Goal: Book appointment/travel/reservation

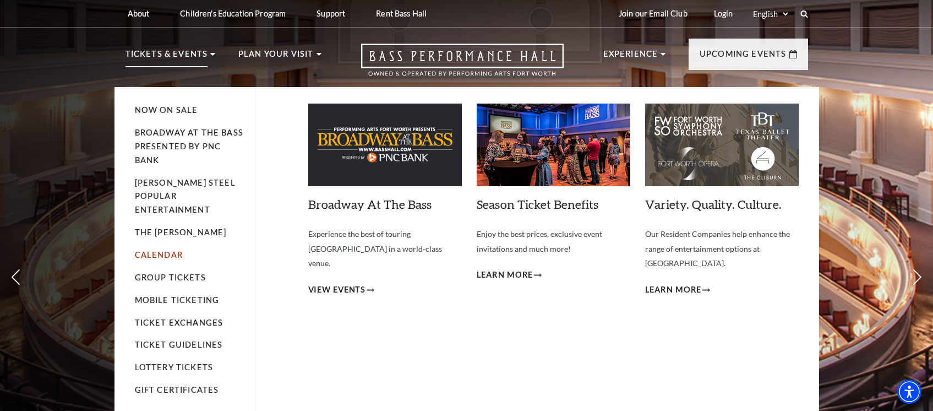
click at [159, 250] on link "Calendar" at bounding box center [159, 254] width 48 height 9
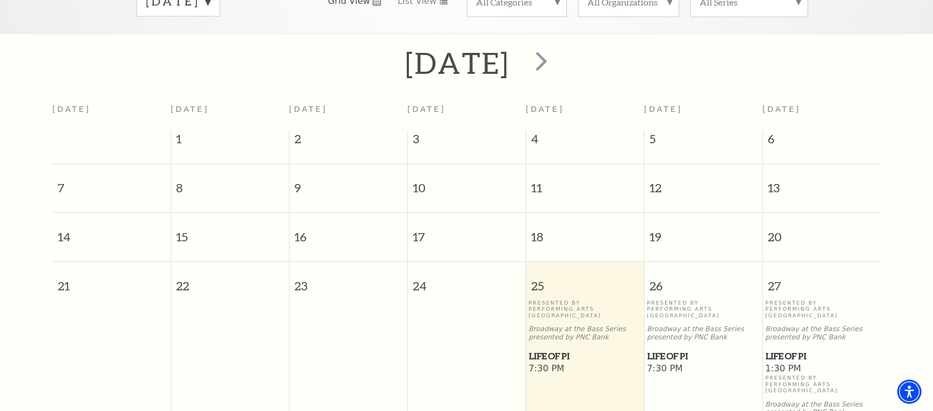
scroll to position [153, 0]
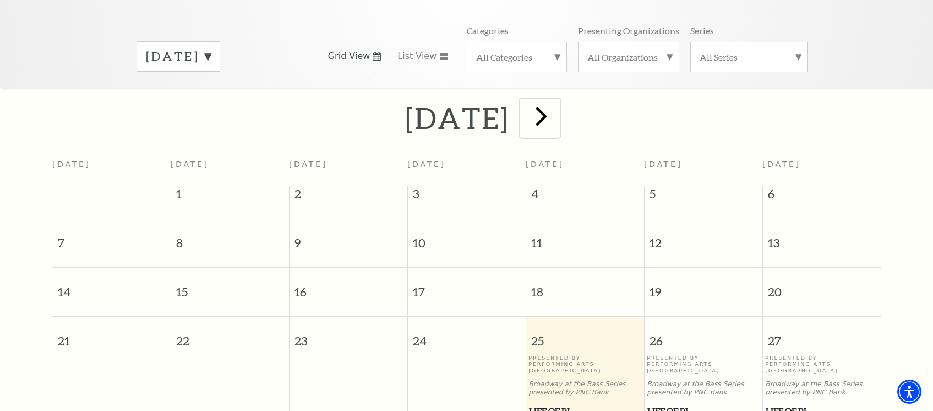
click at [557, 101] on span "next" at bounding box center [541, 115] width 31 height 31
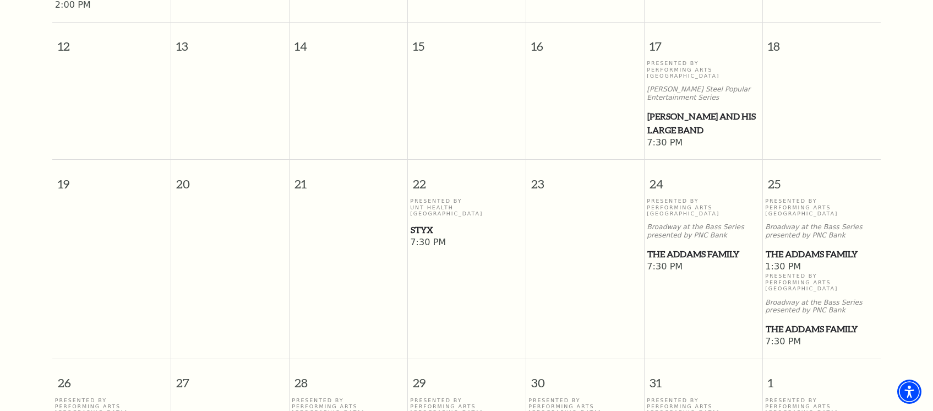
scroll to position [758, 0]
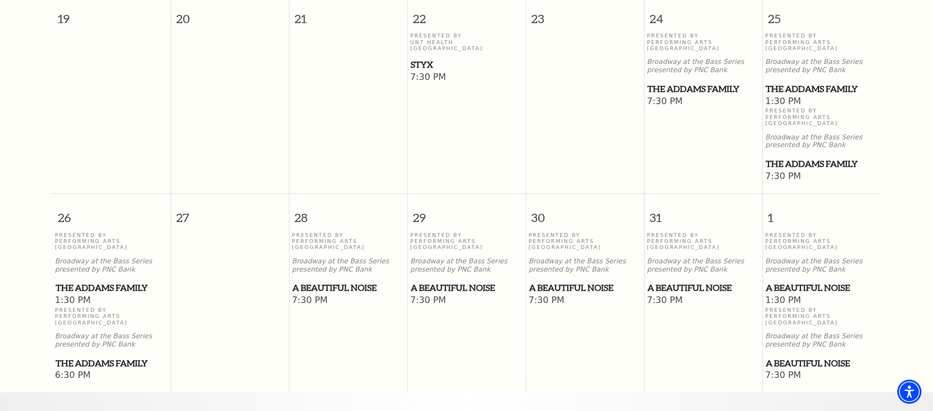
click at [657, 281] on span "A Beautiful Noise" at bounding box center [704, 288] width 112 height 14
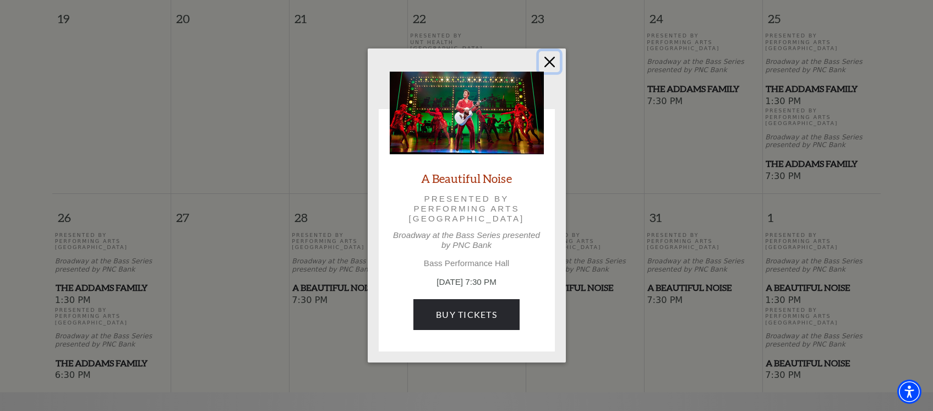
click at [552, 57] on button "Close" at bounding box center [549, 61] width 21 height 21
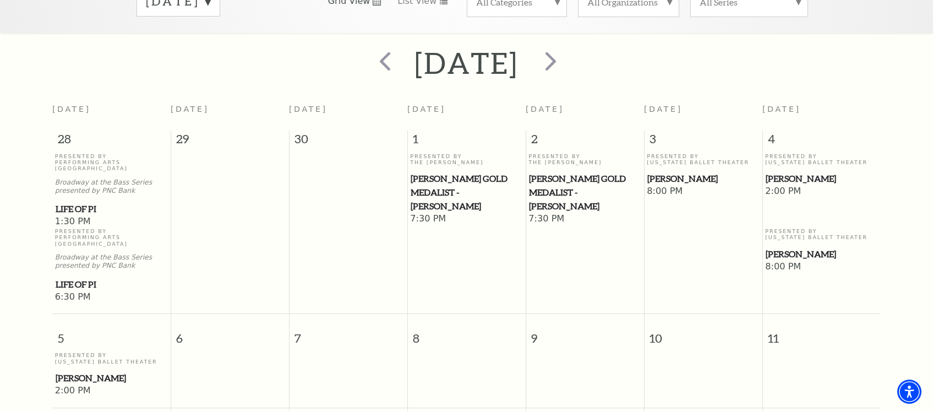
scroll to position [153, 0]
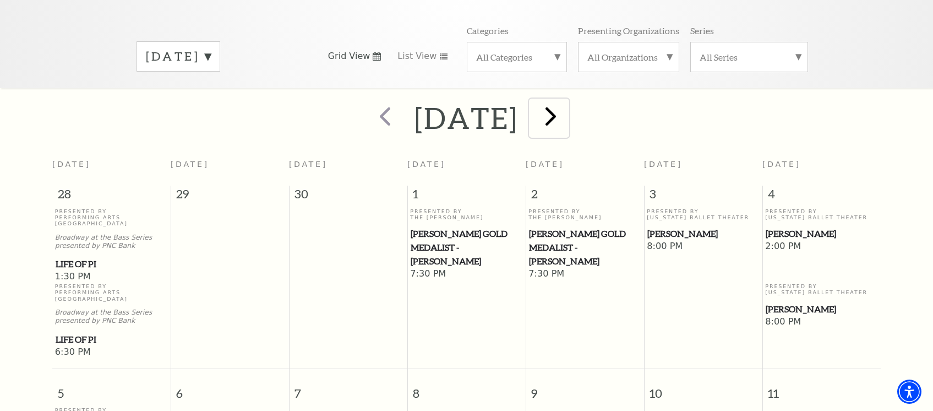
click at [567, 105] on span "next" at bounding box center [550, 115] width 31 height 31
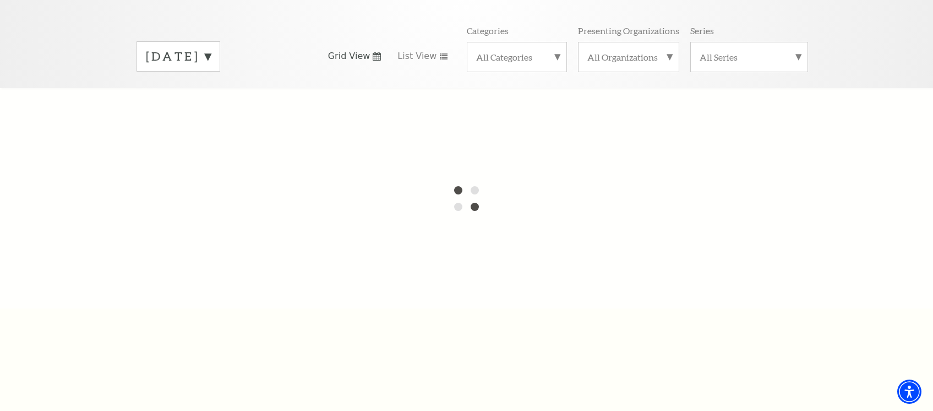
click at [211, 48] on label "[DATE]" at bounding box center [178, 56] width 65 height 17
click at [211, 48] on label "[DATE]" at bounding box center [178, 58] width 65 height 20
click at [439, 118] on div at bounding box center [466, 198] width 933 height 220
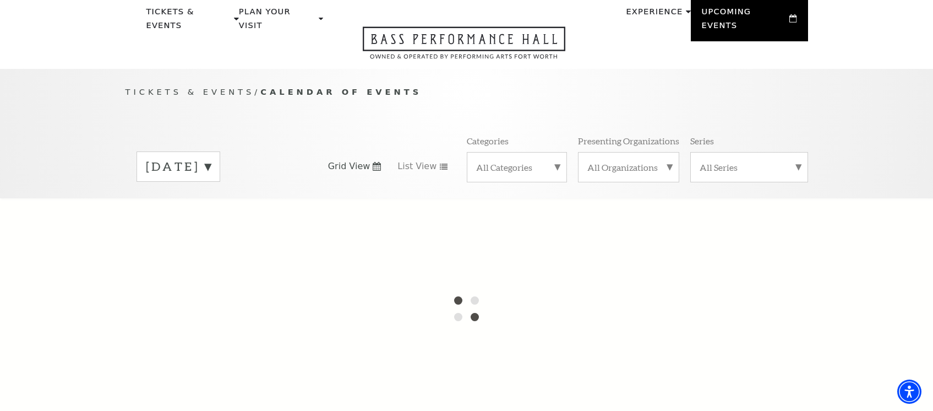
scroll to position [97, 0]
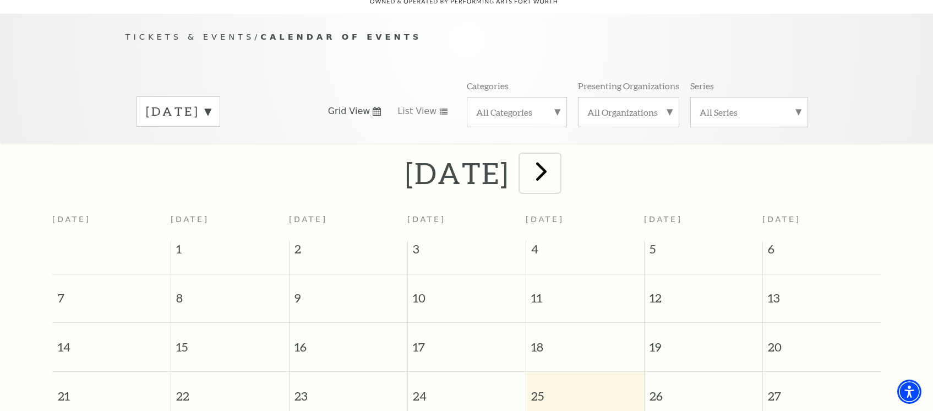
click at [557, 165] on span "next" at bounding box center [541, 170] width 31 height 31
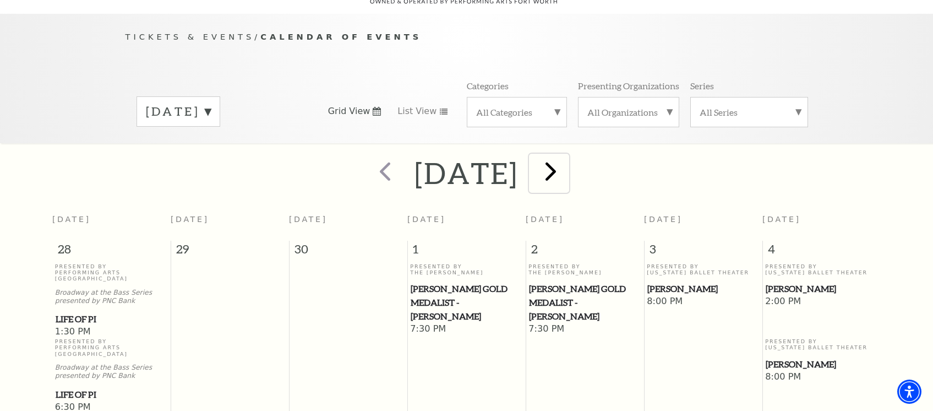
click at [567, 161] on span "next" at bounding box center [550, 170] width 31 height 31
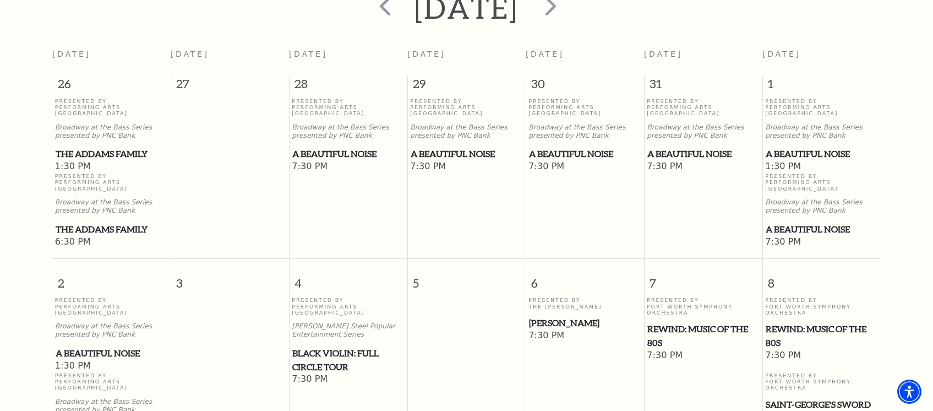
scroll to position [208, 0]
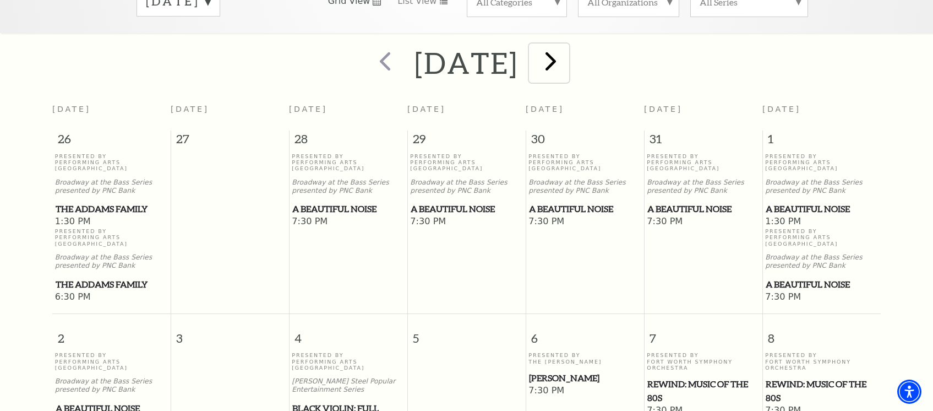
click at [567, 51] on span "next" at bounding box center [550, 60] width 31 height 31
